Goal: Transaction & Acquisition: Purchase product/service

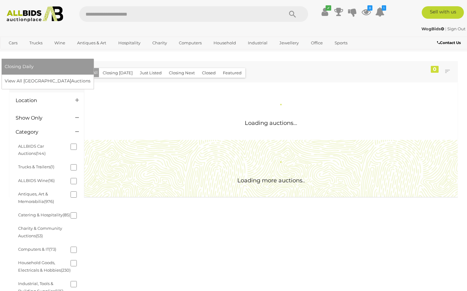
click at [57, 48] on link "[GEOGRAPHIC_DATA]" at bounding box center [31, 53] width 52 height 10
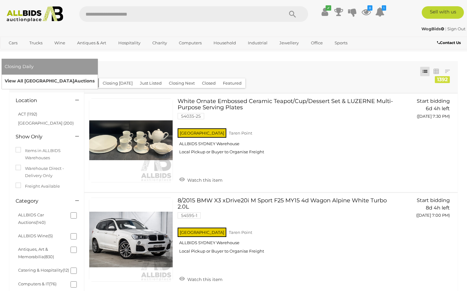
click at [95, 76] on link "View All Sydney Auctions" at bounding box center [50, 81] width 90 height 10
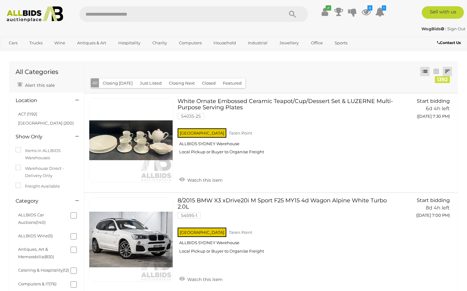
click at [449, 72] on link at bounding box center [446, 71] width 9 height 9
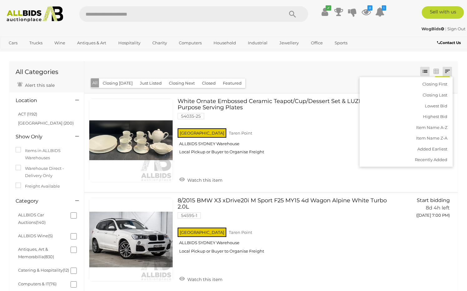
click at [334, 72] on div "Closing First Closing Last Lowest Bid Highest Bid Item Name A-Z Item Name Z-A A…" at bounding box center [270, 77] width 373 height 32
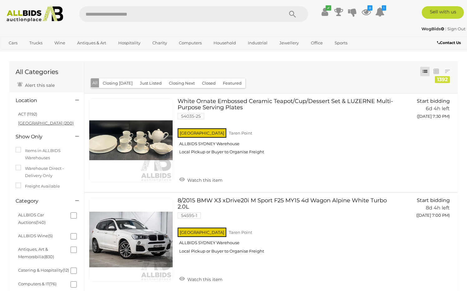
click at [34, 125] on link "[GEOGRAPHIC_DATA] (200)" at bounding box center [46, 122] width 56 height 5
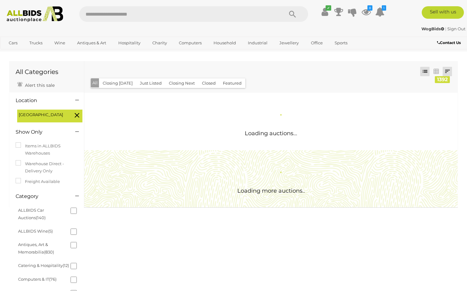
click at [447, 70] on link at bounding box center [446, 71] width 9 height 9
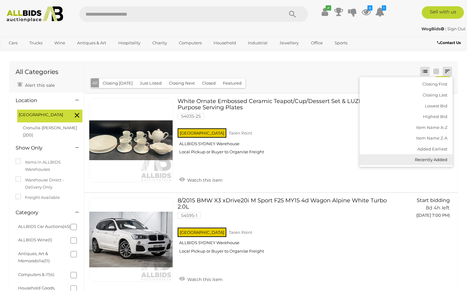
click at [427, 159] on link "Recently Added" at bounding box center [405, 159] width 93 height 11
click at [268, 82] on div "Closing First Closing Last Lowest Bid Highest Bid Item Name A-Z Item Name Z-A A…" at bounding box center [270, 77] width 373 height 32
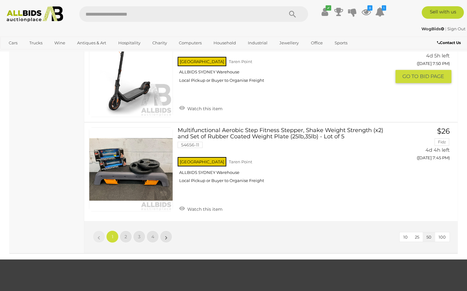
scroll to position [4716, 0]
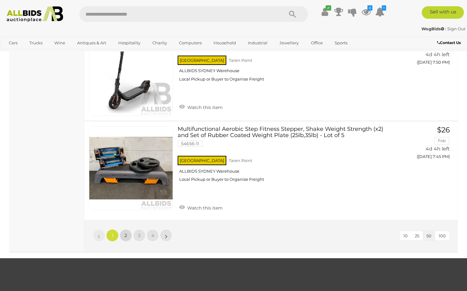
click at [127, 232] on span "2" at bounding box center [125, 235] width 2 height 6
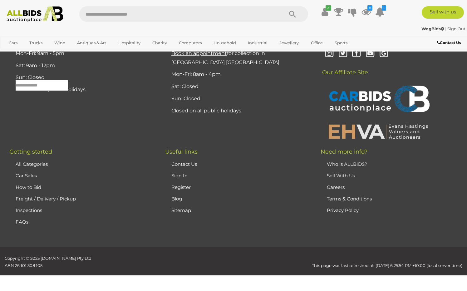
scroll to position [31, 0]
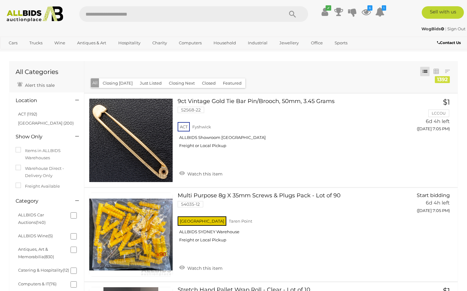
scroll to position [23, 0]
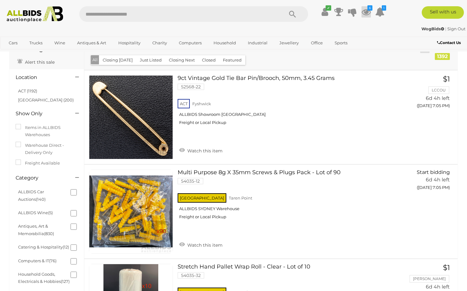
click at [369, 10] on icon "6" at bounding box center [369, 7] width 5 height 5
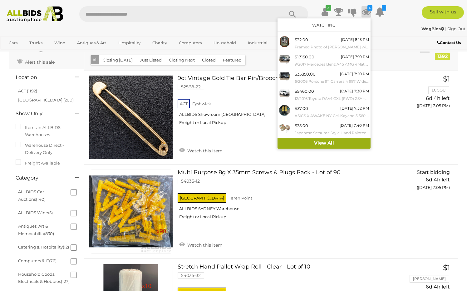
click at [291, 140] on link "View All" at bounding box center [323, 143] width 93 height 11
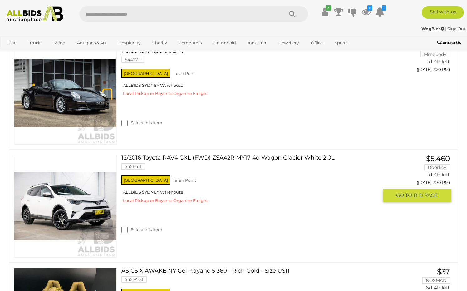
scroll to position [368, 0]
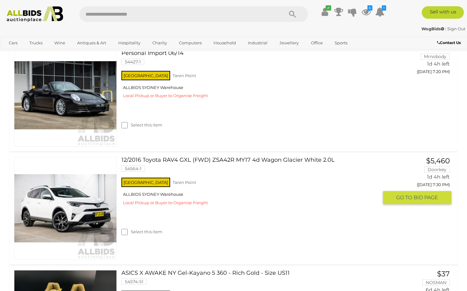
click at [258, 159] on link "12/2016 Toyota RAV4 GXL (FWD) ZSA42R MY17 4d Wagon Glacier White 2.0L 54564-1" at bounding box center [252, 166] width 252 height 19
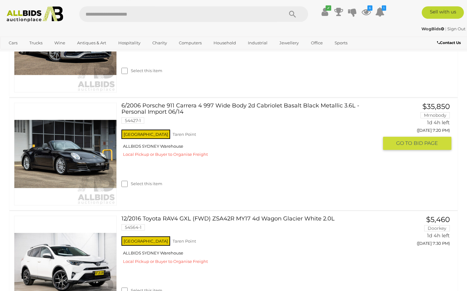
scroll to position [309, 0]
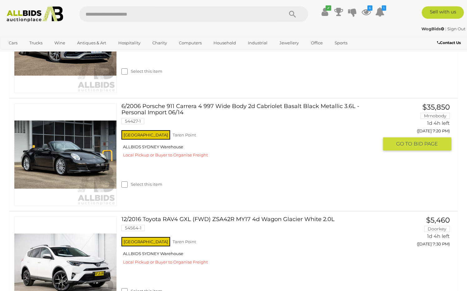
click at [55, 102] on div "6/2006 Porsche 911 Carrera 4 997 Wide Body 2d Cabriolet Basalt Black Metallic 3…" at bounding box center [233, 155] width 457 height 112
